Goal: Transaction & Acquisition: Purchase product/service

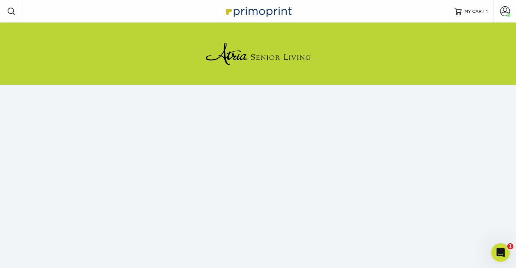
click at [507, 247] on div "Open Intercom Messenger" at bounding box center [499, 251] width 23 height 23
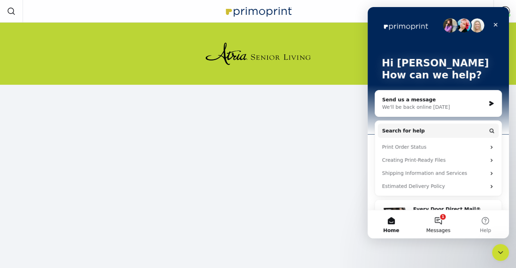
click at [445, 223] on button "1 Messages" at bounding box center [438, 224] width 47 height 28
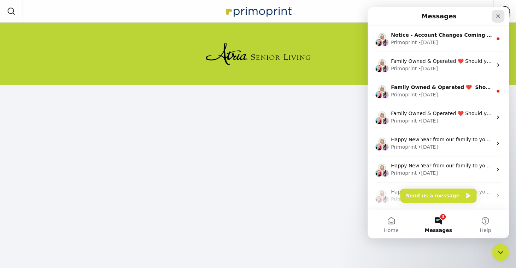
click at [501, 16] on icon "Close" at bounding box center [499, 16] width 6 height 6
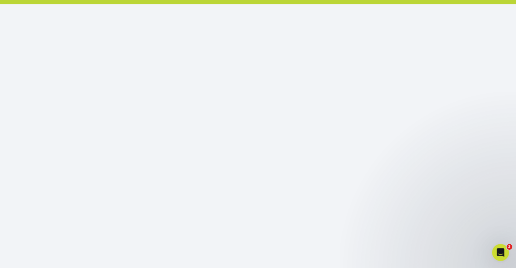
scroll to position [86, 0]
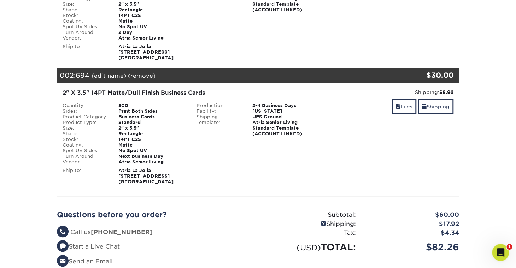
scroll to position [177, 0]
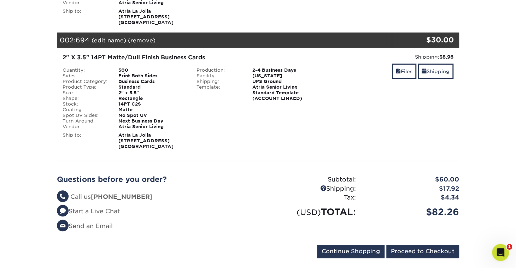
drag, startPoint x: 144, startPoint y: 40, endPoint x: 144, endPoint y: 46, distance: 5.7
click at [144, 40] on link "(remove)" at bounding box center [142, 40] width 28 height 7
click at [271, 39] on link "Yes" at bounding box center [273, 40] width 10 height 7
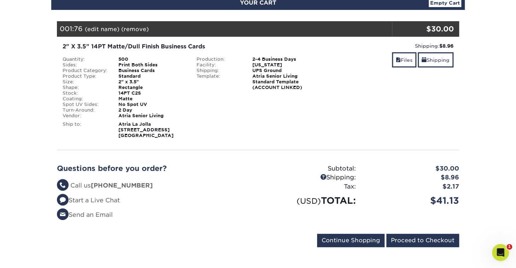
scroll to position [68, 0]
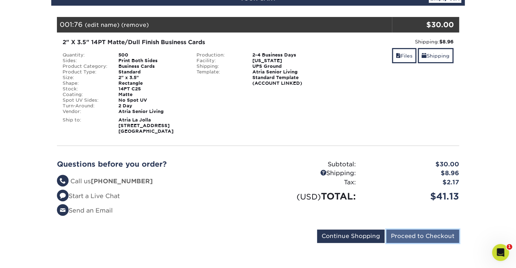
click at [414, 236] on input "Proceed to Checkout" at bounding box center [423, 236] width 73 height 13
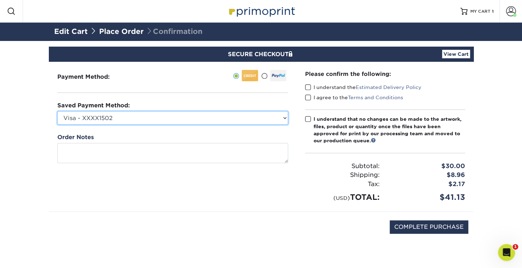
drag, startPoint x: 131, startPoint y: 119, endPoint x: 130, endPoint y: 123, distance: 4.6
click at [131, 119] on select "Visa - XXXX1502 Visa - XXXX0014 Visa - XXXX4436 Visa - XXXX1727 Visa - XXXX8726…" at bounding box center [172, 117] width 231 height 13
select select "75426"
click at [57, 111] on select "Visa - XXXX1502 Visa - XXXX0014 Visa - XXXX4436 Visa - XXXX1727 Visa - XXXX8726…" at bounding box center [172, 117] width 231 height 13
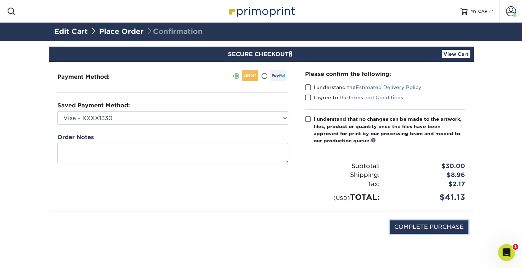
drag, startPoint x: 413, startPoint y: 223, endPoint x: 451, endPoint y: 237, distance: 40.3
click at [414, 223] on input "COMPLETE PURCHASE" at bounding box center [428, 227] width 79 height 13
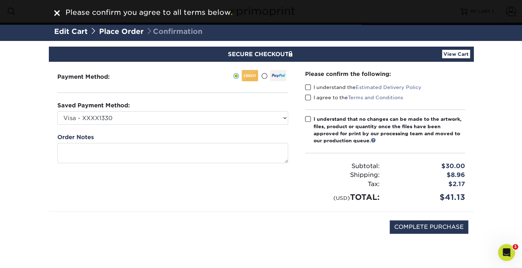
click at [308, 87] on span at bounding box center [308, 87] width 6 height 7
click at [0, 0] on input "I understand the Estimated Delivery Policy" at bounding box center [0, 0] width 0 height 0
click at [307, 96] on span at bounding box center [308, 97] width 6 height 7
click at [0, 0] on input "I agree to the Terms and Conditions" at bounding box center [0, 0] width 0 height 0
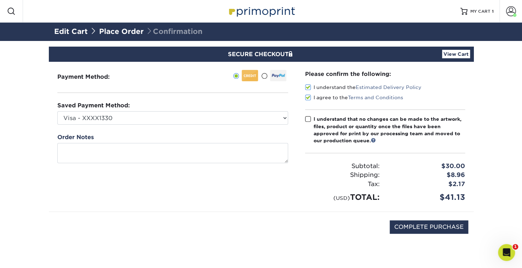
click at [307, 117] on span at bounding box center [308, 119] width 6 height 7
click at [0, 0] on input "I understand that no changes can be made to the artwork, files, product or quan…" at bounding box center [0, 0] width 0 height 0
click at [439, 225] on input "COMPLETE PURCHASE" at bounding box center [428, 227] width 79 height 13
type input "PROCESSING, PLEASE WAIT..."
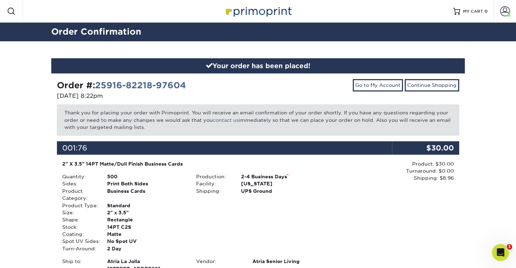
scroll to position [141, 0]
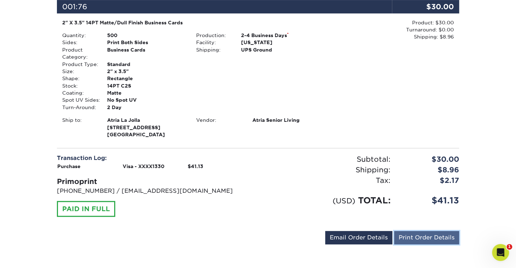
click at [424, 238] on link "Print Order Details" at bounding box center [426, 237] width 65 height 13
